Goal: Check status: Check status

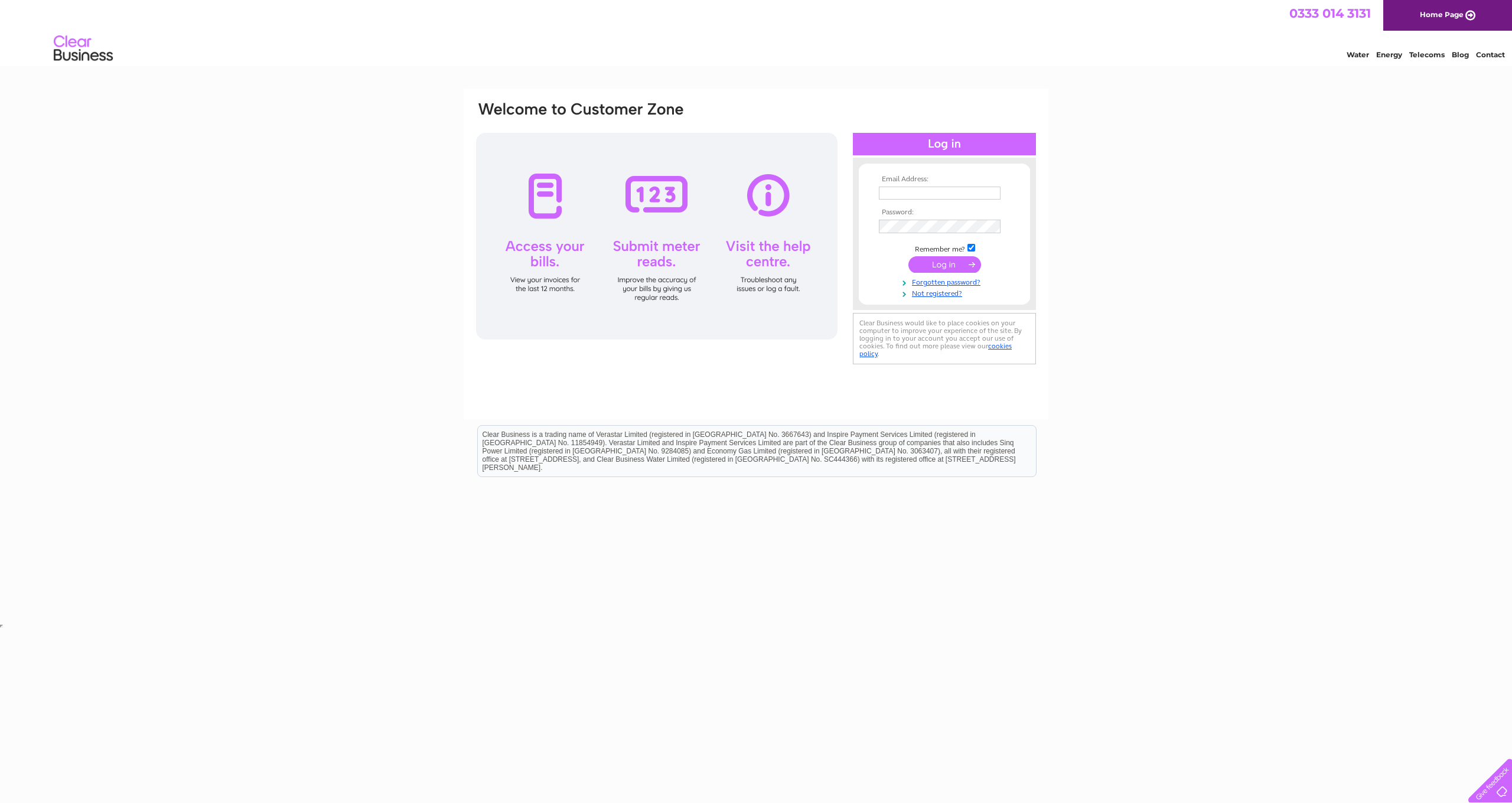
type input "[DOMAIN_NAME][EMAIL_ADDRESS][DOMAIN_NAME]"
click at [958, 262] on input "submit" at bounding box center [945, 265] width 72 height 16
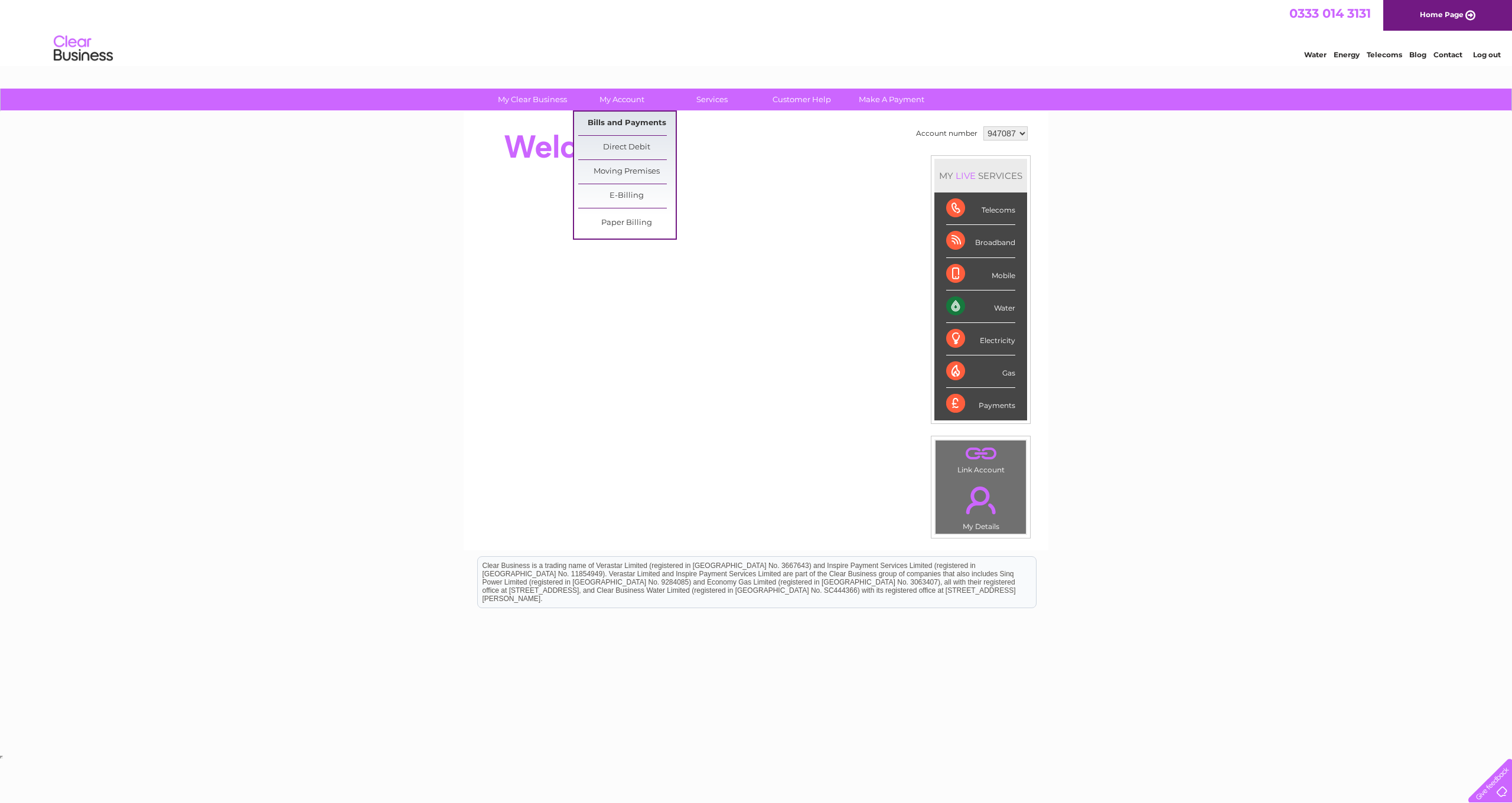
click at [618, 122] on link "Bills and Payments" at bounding box center [627, 124] width 97 height 24
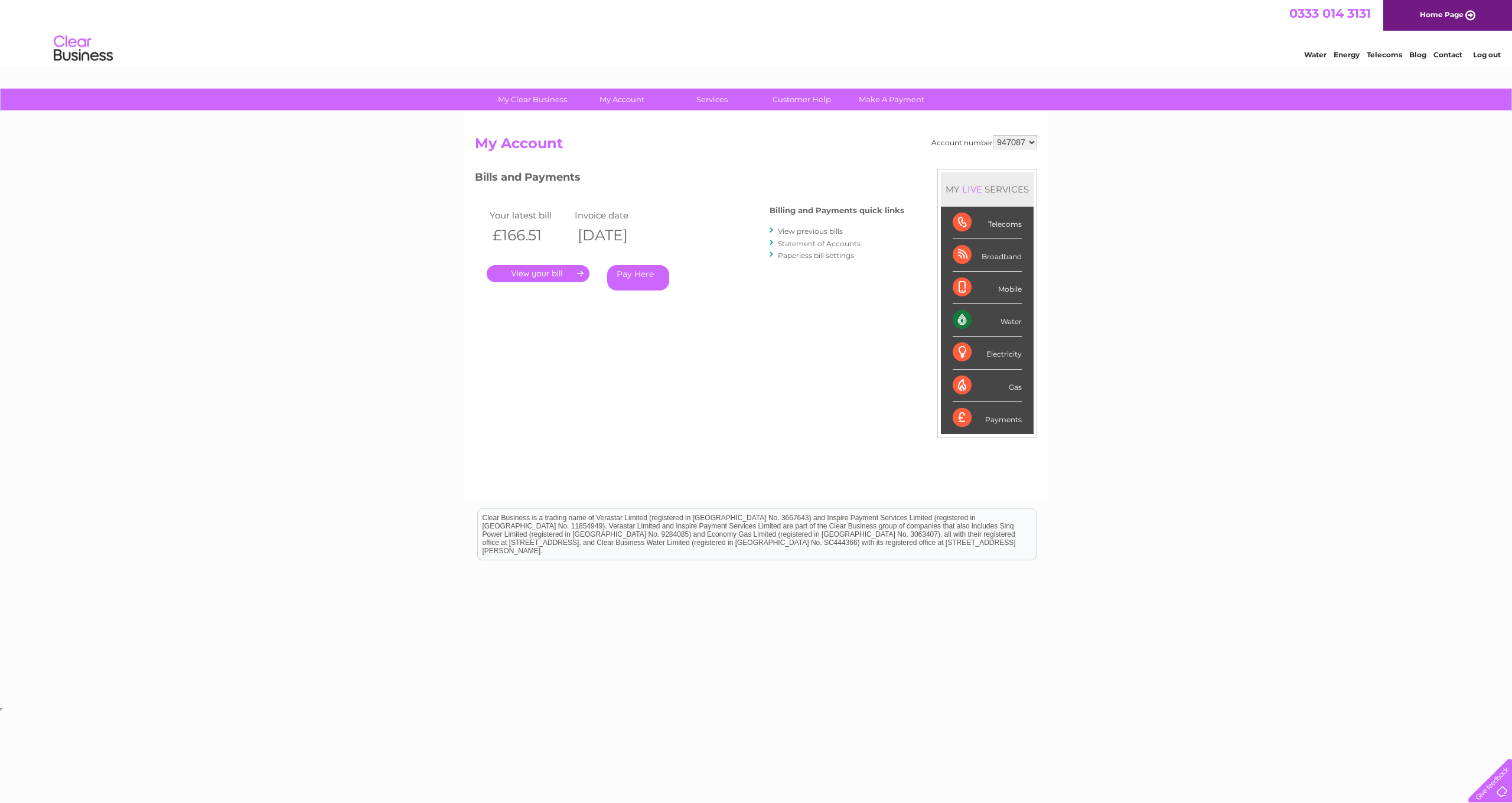
click at [812, 233] on link "View previous bills" at bounding box center [810, 231] width 65 height 9
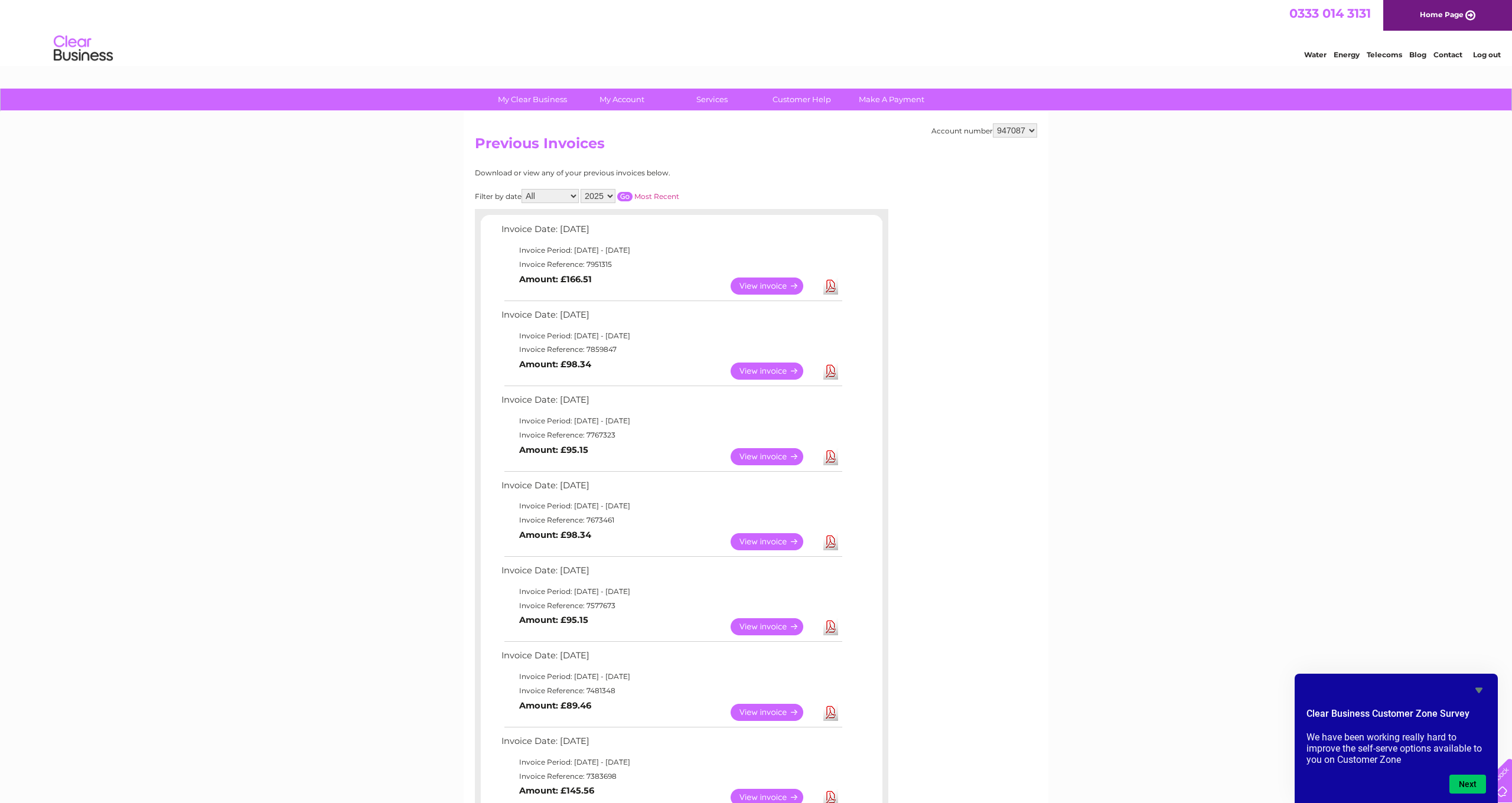
drag, startPoint x: 536, startPoint y: 245, endPoint x: 752, endPoint y: 250, distance: 216.1
click at [739, 249] on td "Invoice Period: 1 August 2025 - 31 August 2025" at bounding box center [670, 250] width 345 height 14
click at [754, 250] on td "Invoice Period: 1 August 2025 - 31 August 2025" at bounding box center [670, 250] width 345 height 14
drag, startPoint x: 602, startPoint y: 228, endPoint x: 668, endPoint y: 229, distance: 66.0
click at [663, 228] on td "Invoice Date: 04 August 2025" at bounding box center [670, 232] width 345 height 22
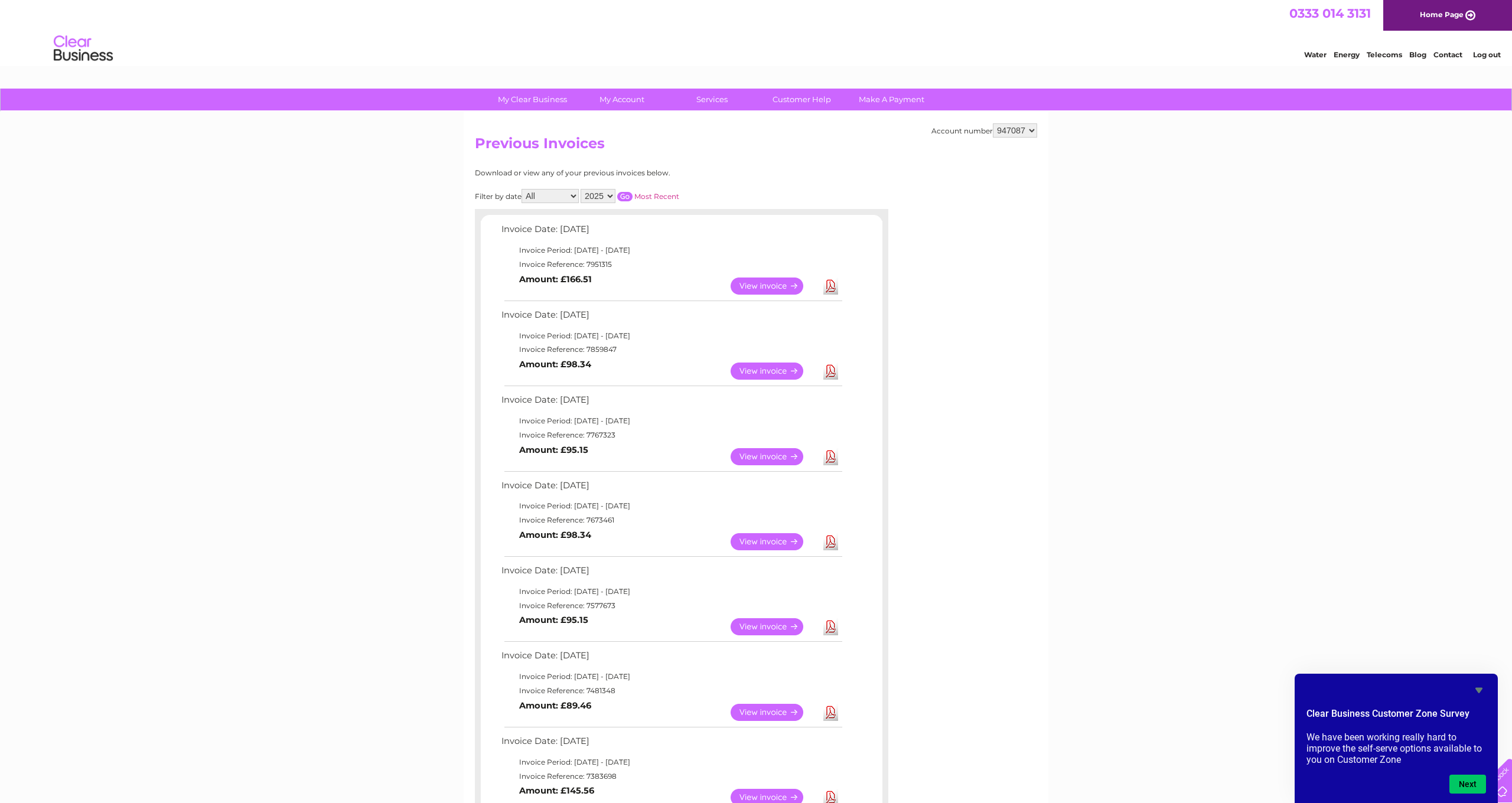
click at [668, 229] on td "Invoice Date: 04 August 2025" at bounding box center [670, 232] width 345 height 22
drag, startPoint x: 590, startPoint y: 280, endPoint x: 523, endPoint y: 282, distance: 67.0
click at [519, 278] on td "View Download Amount: £166.51" at bounding box center [670, 286] width 345 height 29
click at [556, 290] on td "View Download Amount: £166.51" at bounding box center [670, 286] width 345 height 29
click at [758, 282] on link "View" at bounding box center [773, 286] width 87 height 17
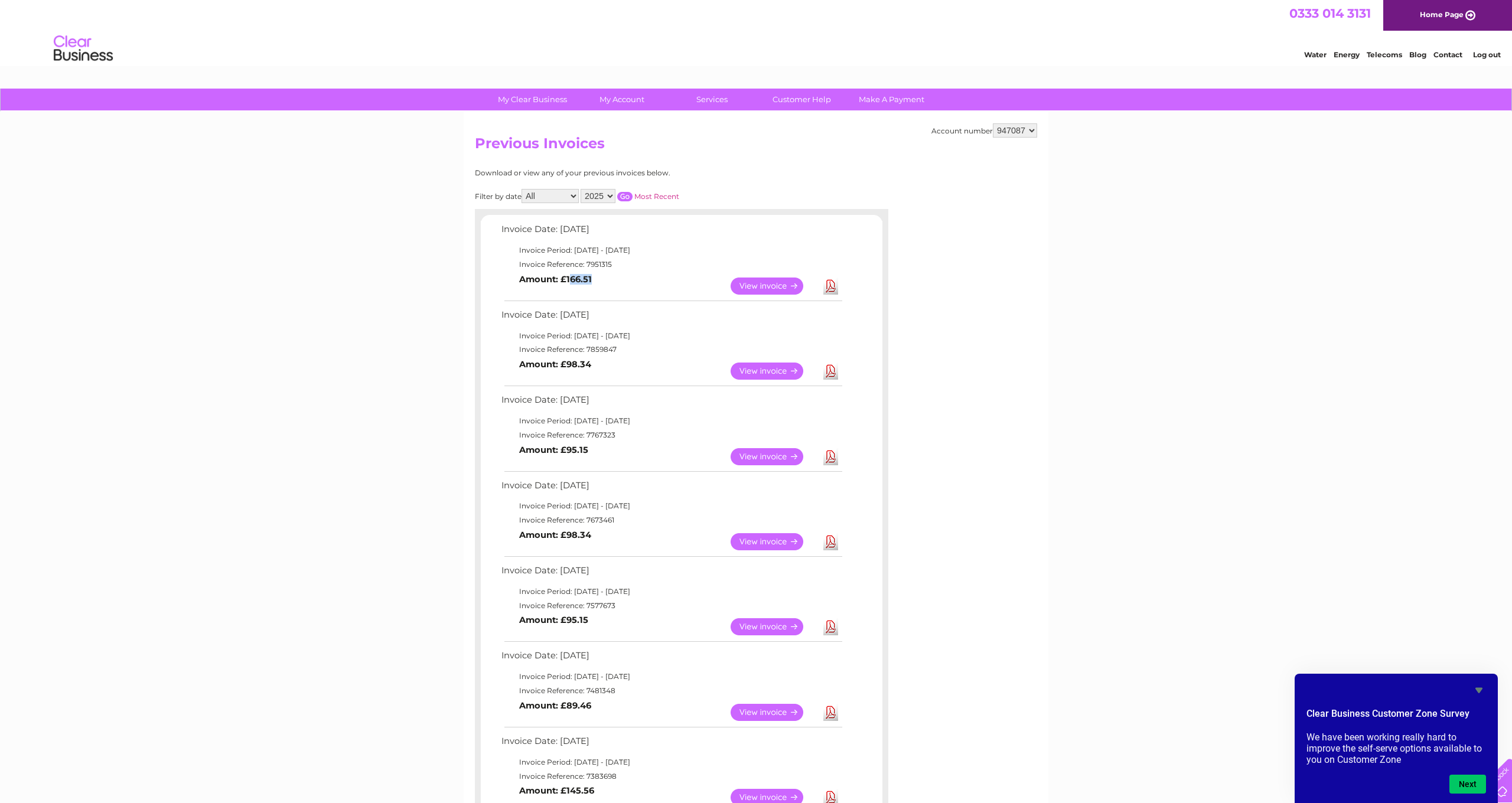
drag, startPoint x: 591, startPoint y: 277, endPoint x: 569, endPoint y: 277, distance: 22.0
click at [569, 277] on td "View Download Amount: £166.51" at bounding box center [670, 286] width 345 height 29
drag, startPoint x: 583, startPoint y: 312, endPoint x: 626, endPoint y: 313, distance: 43.0
click at [623, 313] on td "Invoice Date: 02 July 2025" at bounding box center [670, 318] width 345 height 22
drag, startPoint x: 576, startPoint y: 358, endPoint x: 567, endPoint y: 359, distance: 9.1
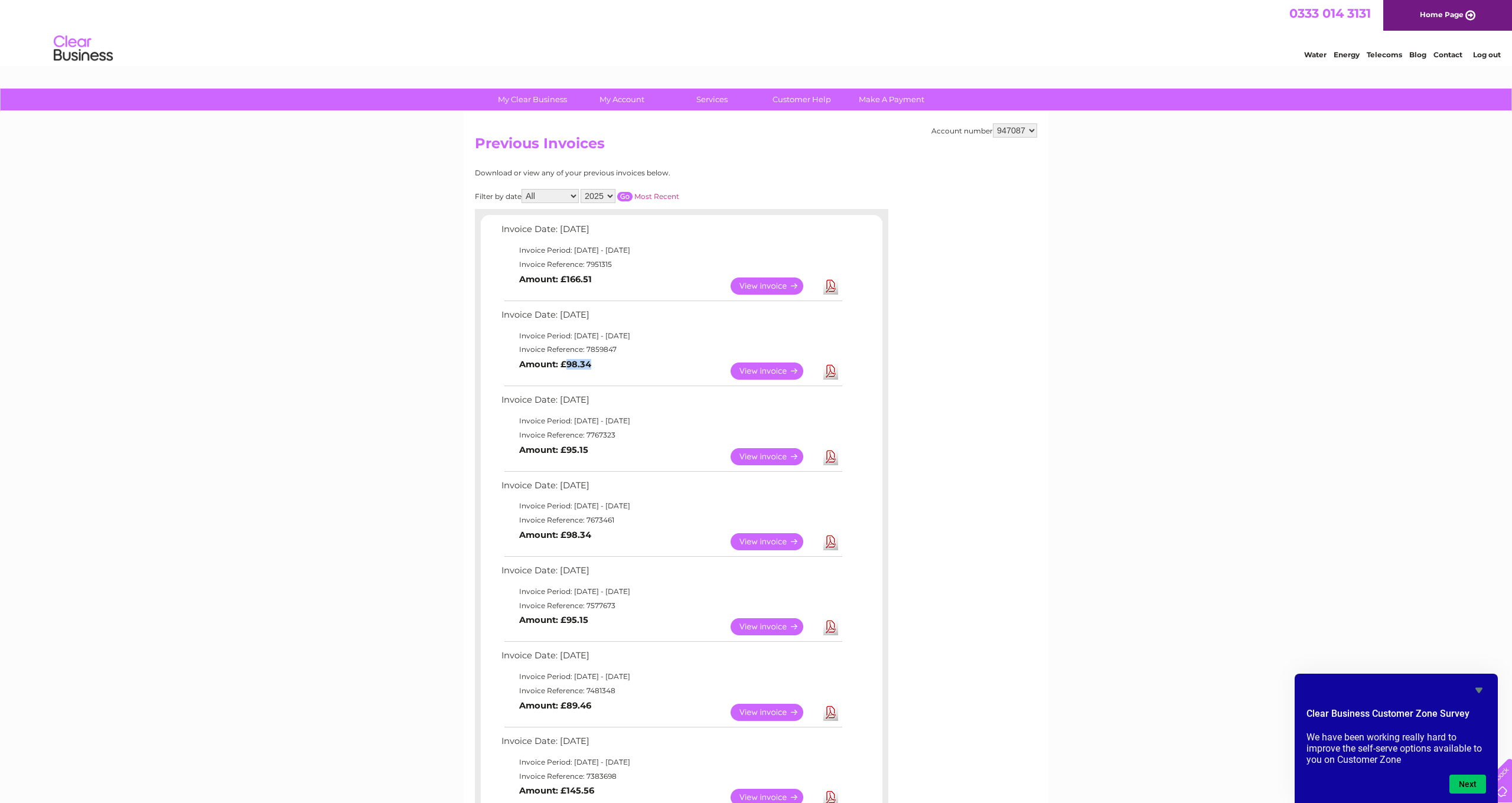
click at [567, 359] on td "View Download Amount: £98.34" at bounding box center [670, 371] width 345 height 29
drag, startPoint x: 587, startPoint y: 343, endPoint x: 667, endPoint y: 344, distance: 80.0
click at [652, 343] on td "Invoice Reference: 7859847" at bounding box center [670, 350] width 345 height 14
click at [667, 344] on td "Invoice Reference: 7859847" at bounding box center [670, 350] width 345 height 14
drag, startPoint x: 595, startPoint y: 309, endPoint x: 639, endPoint y: 315, distance: 44.4
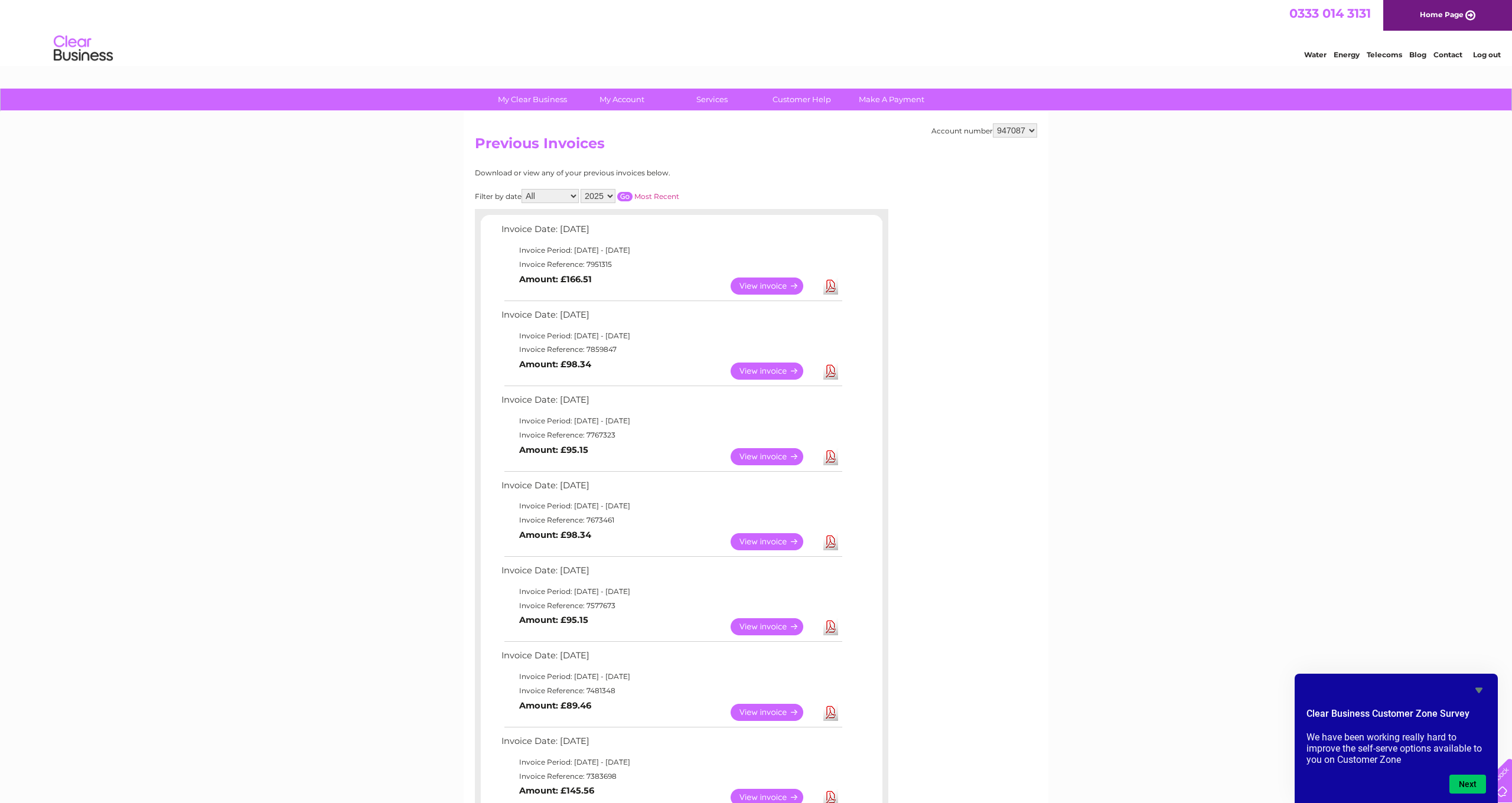
click at [639, 315] on td "Invoice Date: 02 July 2025" at bounding box center [670, 318] width 345 height 22
